Goal: Navigation & Orientation: Go to known website

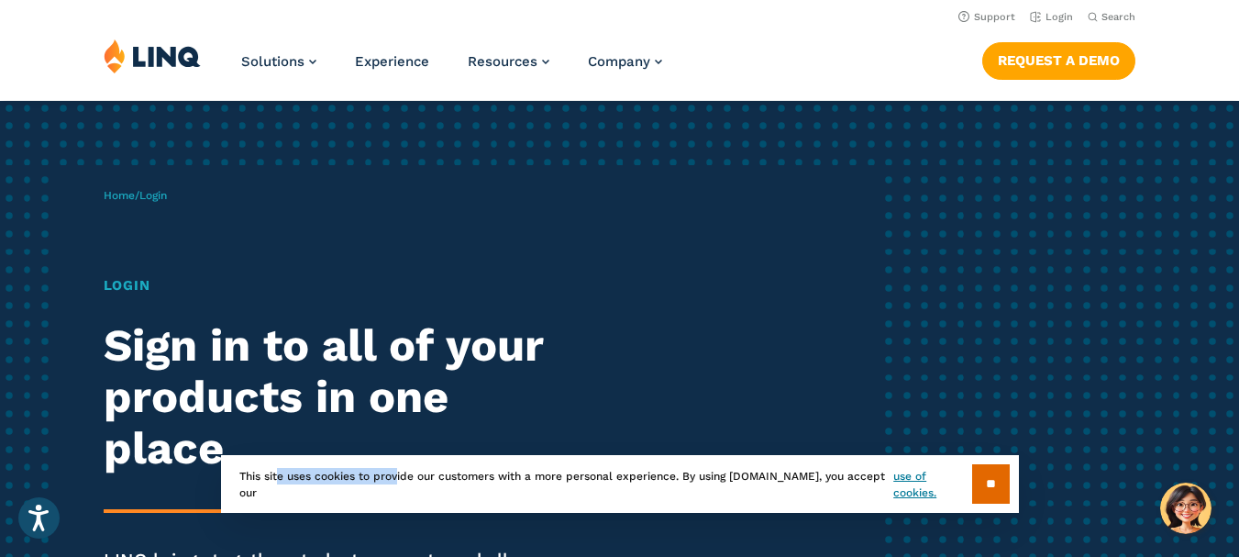
drag, startPoint x: 664, startPoint y: 541, endPoint x: 792, endPoint y: 522, distance: 128.9
click at [792, 522] on section "** This site uses cookies to provide our customers with a more personal experie…" at bounding box center [620, 513] width 1210 height 58
click at [989, 476] on input "**" at bounding box center [991, 483] width 38 height 39
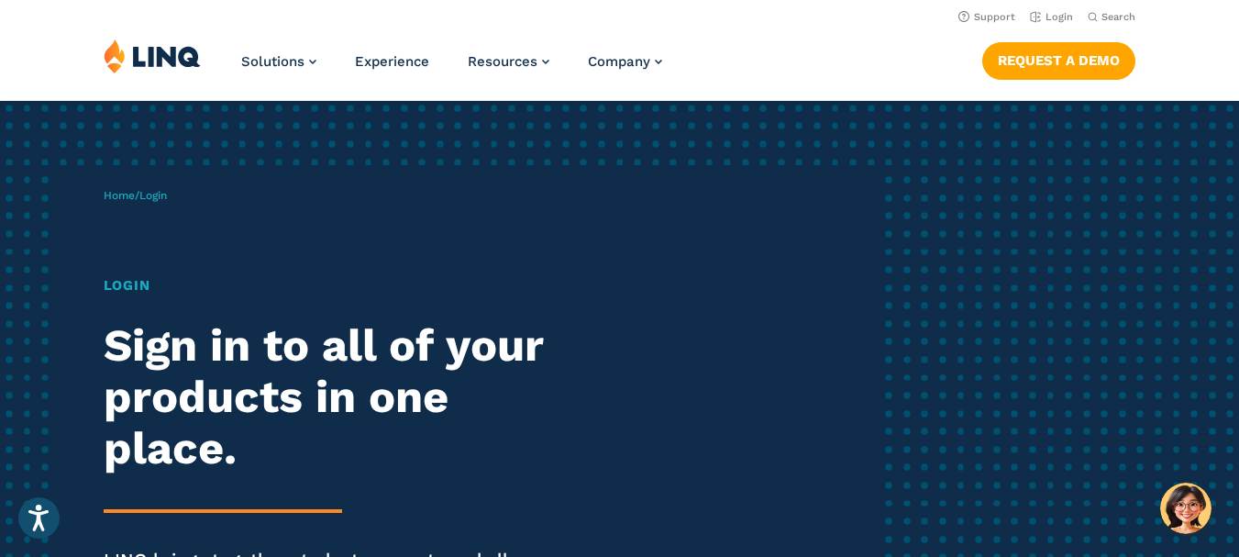
click at [145, 283] on h1 "Login" at bounding box center [343, 285] width 478 height 21
click at [138, 283] on h1 "Login" at bounding box center [343, 285] width 478 height 21
click at [125, 285] on h1 "Login" at bounding box center [343, 285] width 478 height 21
click at [149, 213] on div "Home / Login Login Sign in to all of your products in one place. LINQ brings to…" at bounding box center [491, 418] width 774 height 507
click at [163, 209] on div "Home / Login Login Sign in to all of your products in one place. LINQ brings to…" at bounding box center [491, 418] width 774 height 507
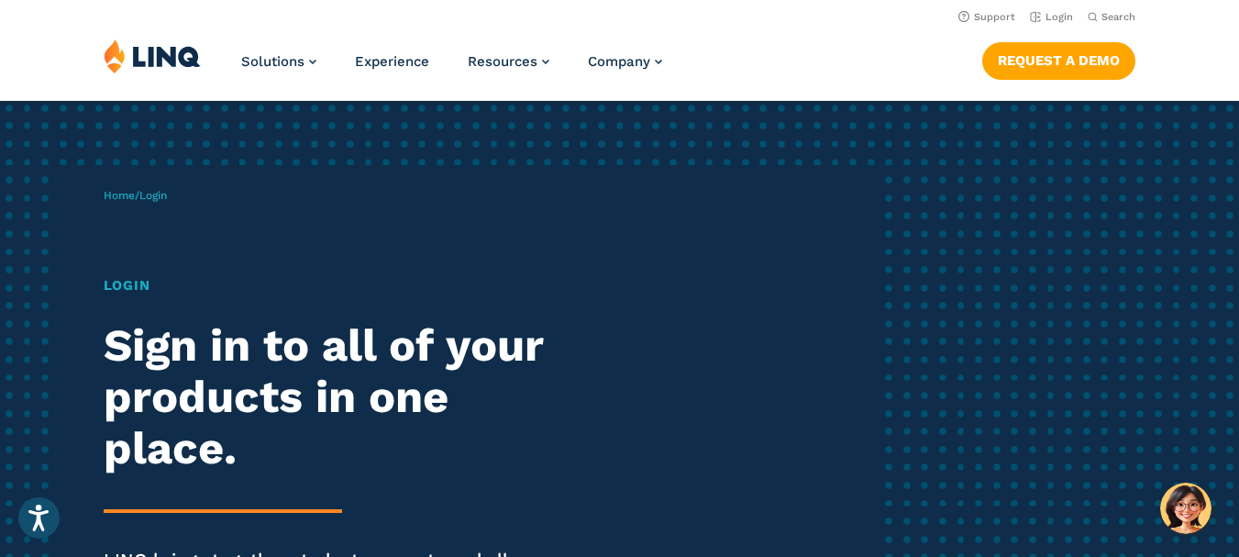
click at [159, 211] on div "Home / Login Login Sign in to all of your products in one place. LINQ brings to…" at bounding box center [491, 418] width 774 height 507
click at [160, 202] on p "Home / Login" at bounding box center [135, 195] width 63 height 17
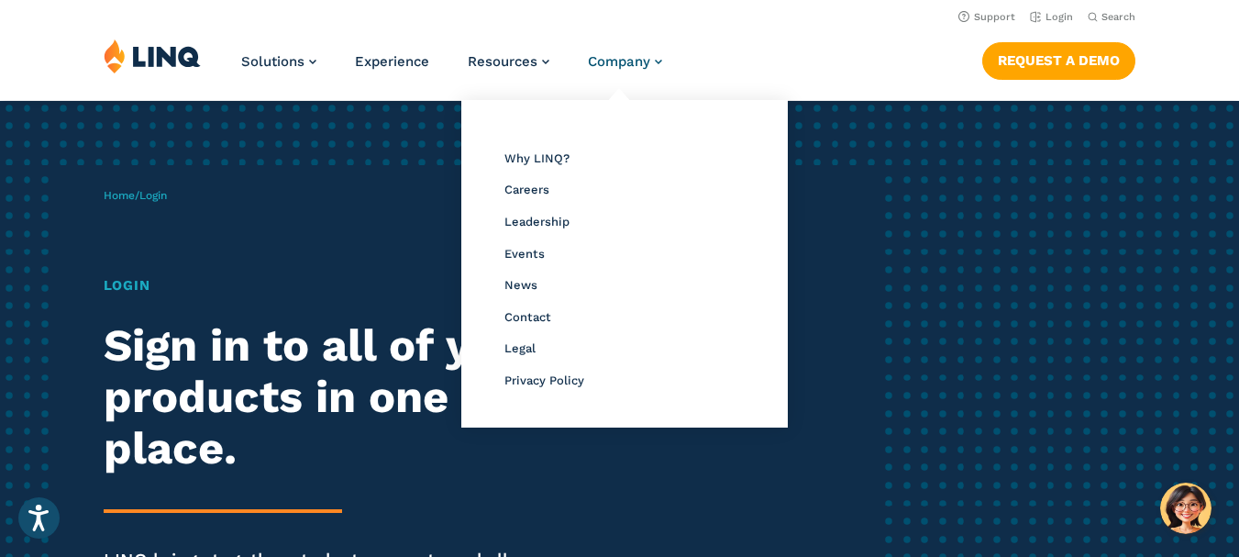
click at [660, 54] on link "Company" at bounding box center [625, 61] width 74 height 17
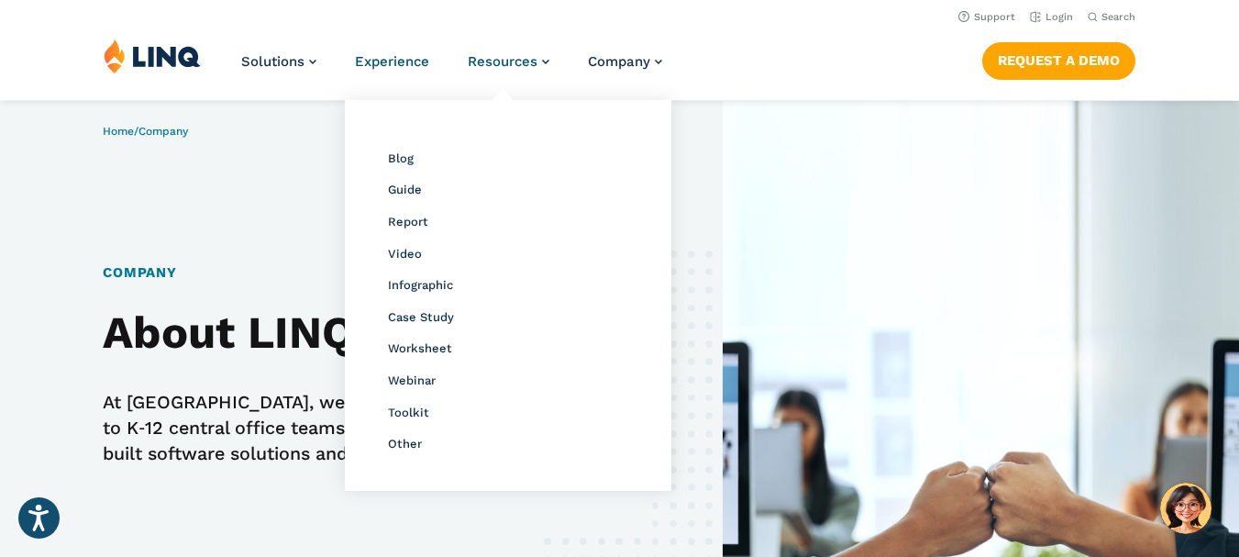
click at [402, 65] on span "Experience" at bounding box center [392, 61] width 74 height 17
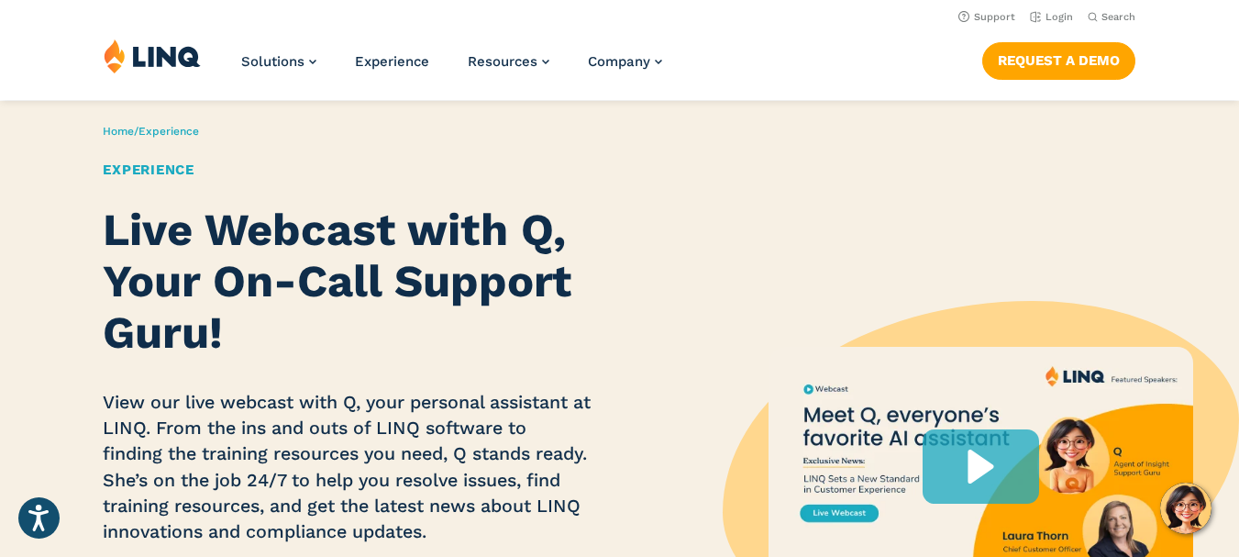
click at [176, 62] on img at bounding box center [152, 56] width 97 height 35
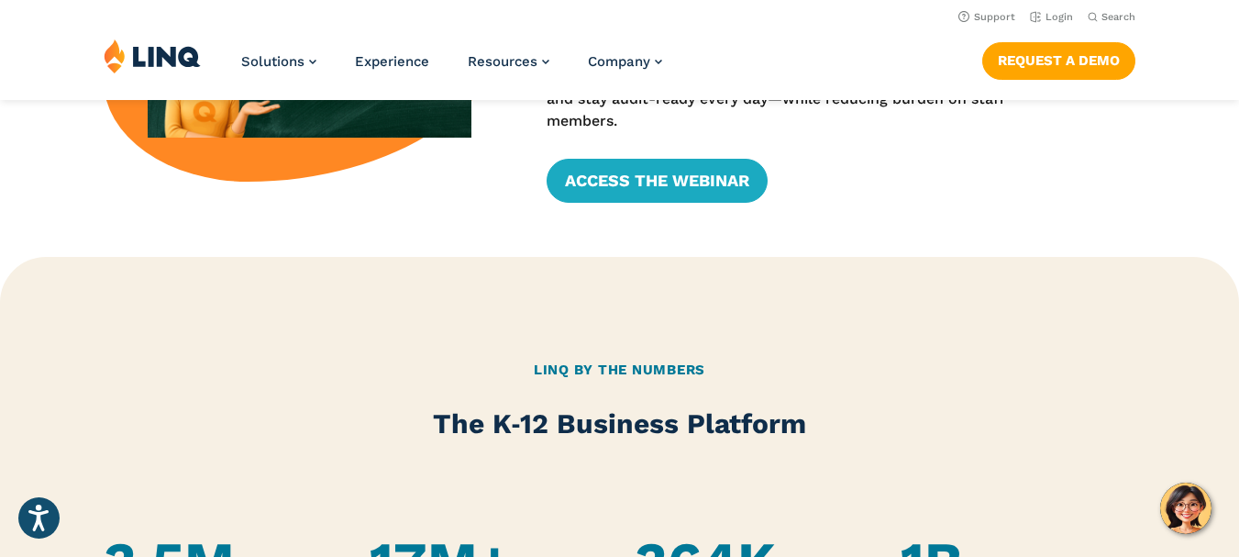
scroll to position [758, 0]
